Goal: Information Seeking & Learning: Stay updated

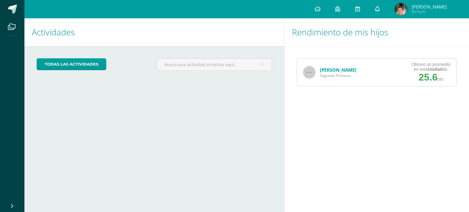
click at [380, 11] on icon at bounding box center [377, 9] width 5 height 6
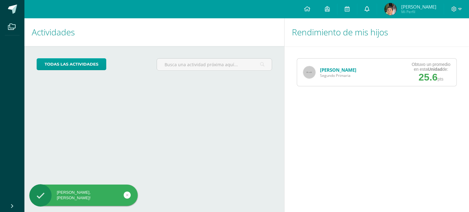
click at [370, 9] on icon at bounding box center [367, 9] width 5 height 6
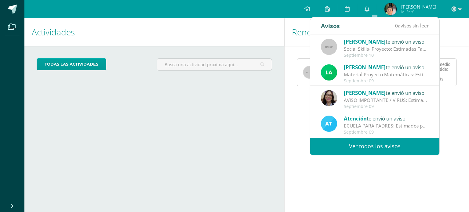
click at [358, 116] on span "Atención" at bounding box center [355, 118] width 23 height 7
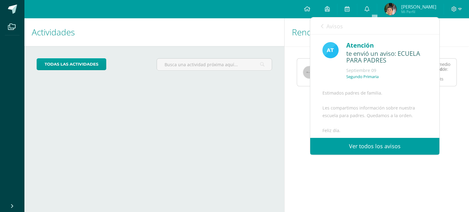
click at [352, 142] on link "Ver todos los avisos" at bounding box center [374, 146] width 129 height 17
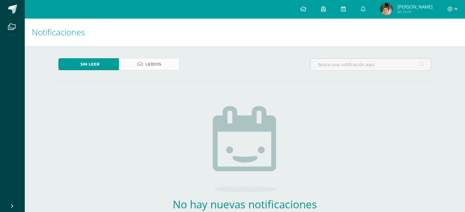
click at [153, 62] on span "Leídos" at bounding box center [153, 64] width 16 height 11
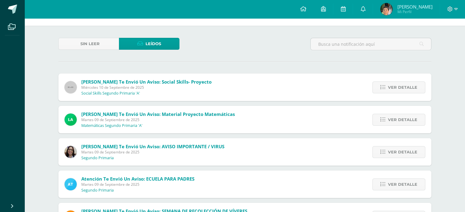
scroll to position [31, 0]
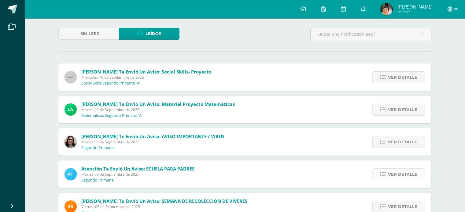
click at [389, 175] on span "Ver detalle" at bounding box center [402, 174] width 29 height 11
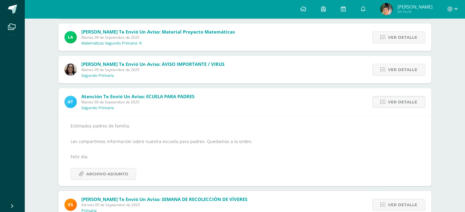
scroll to position [122, 0]
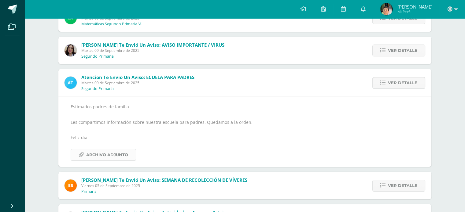
click at [132, 152] on link "Archivo Adjunto" at bounding box center [103, 155] width 65 height 12
